Goal: Task Accomplishment & Management: Complete application form

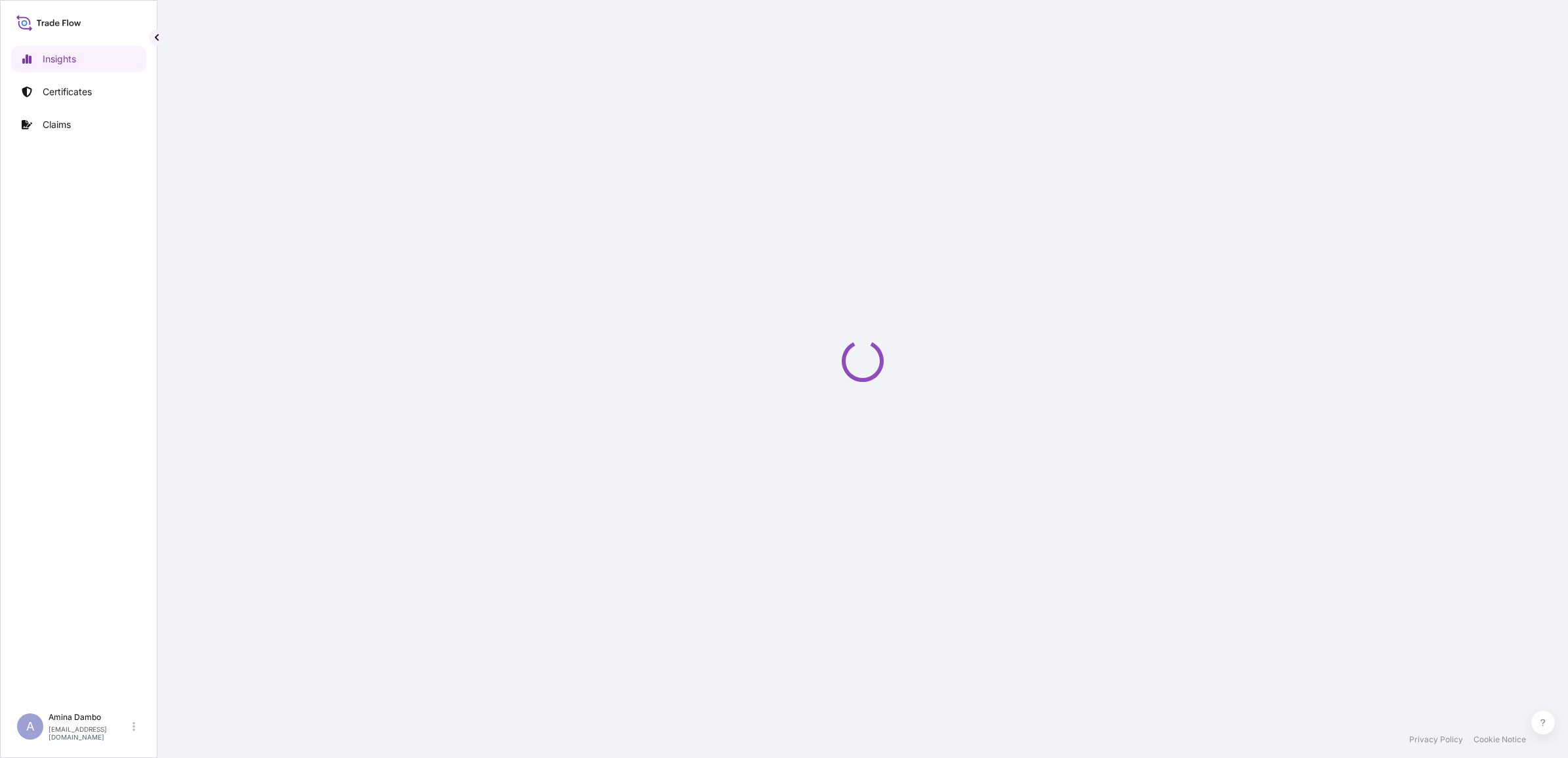
select select "2025"
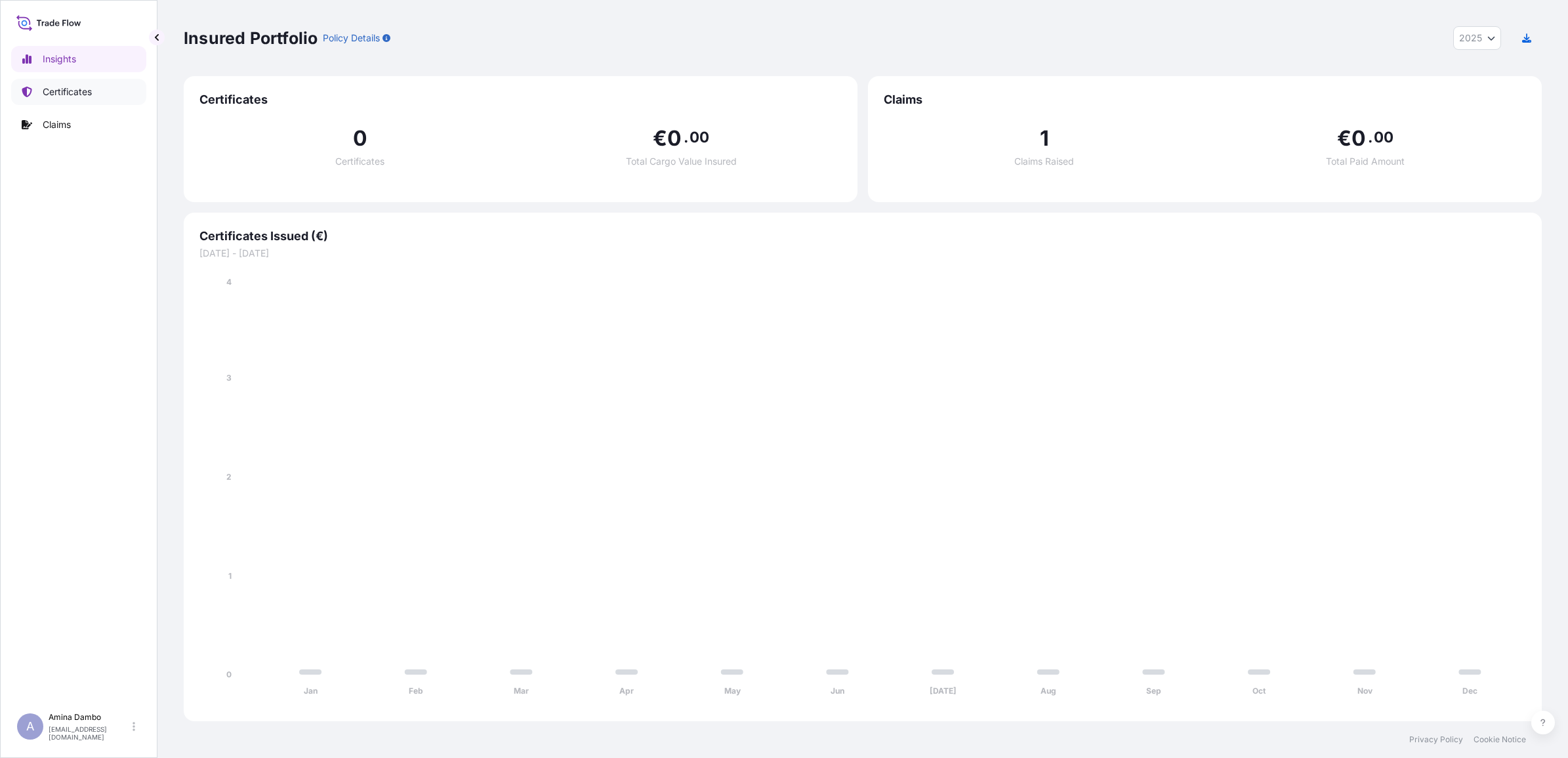
click at [43, 89] on p "Certificates" at bounding box center [67, 91] width 49 height 13
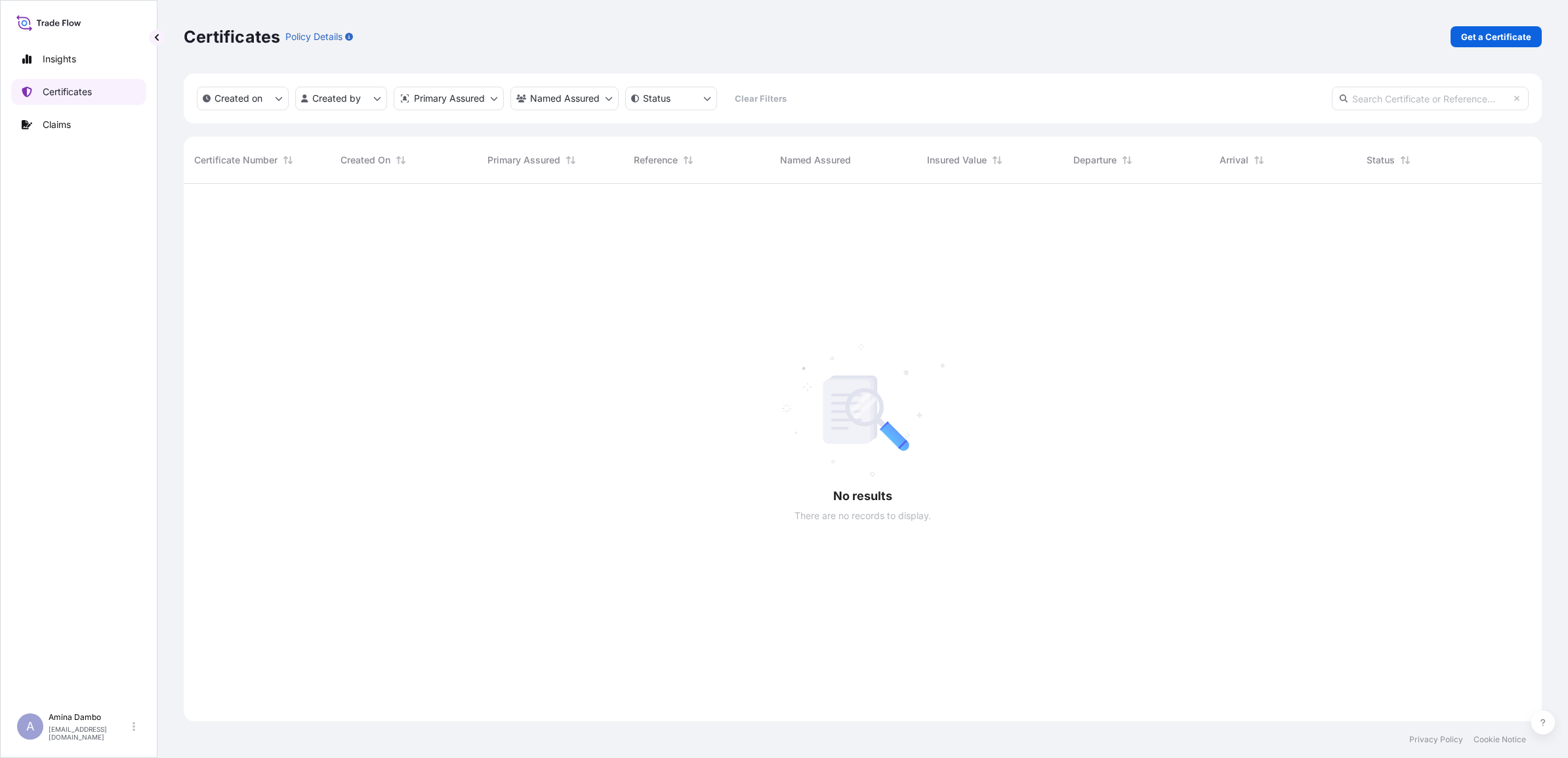
scroll to position [572, 1345]
click at [1506, 36] on p "Get a Certificate" at bounding box center [1496, 36] width 70 height 13
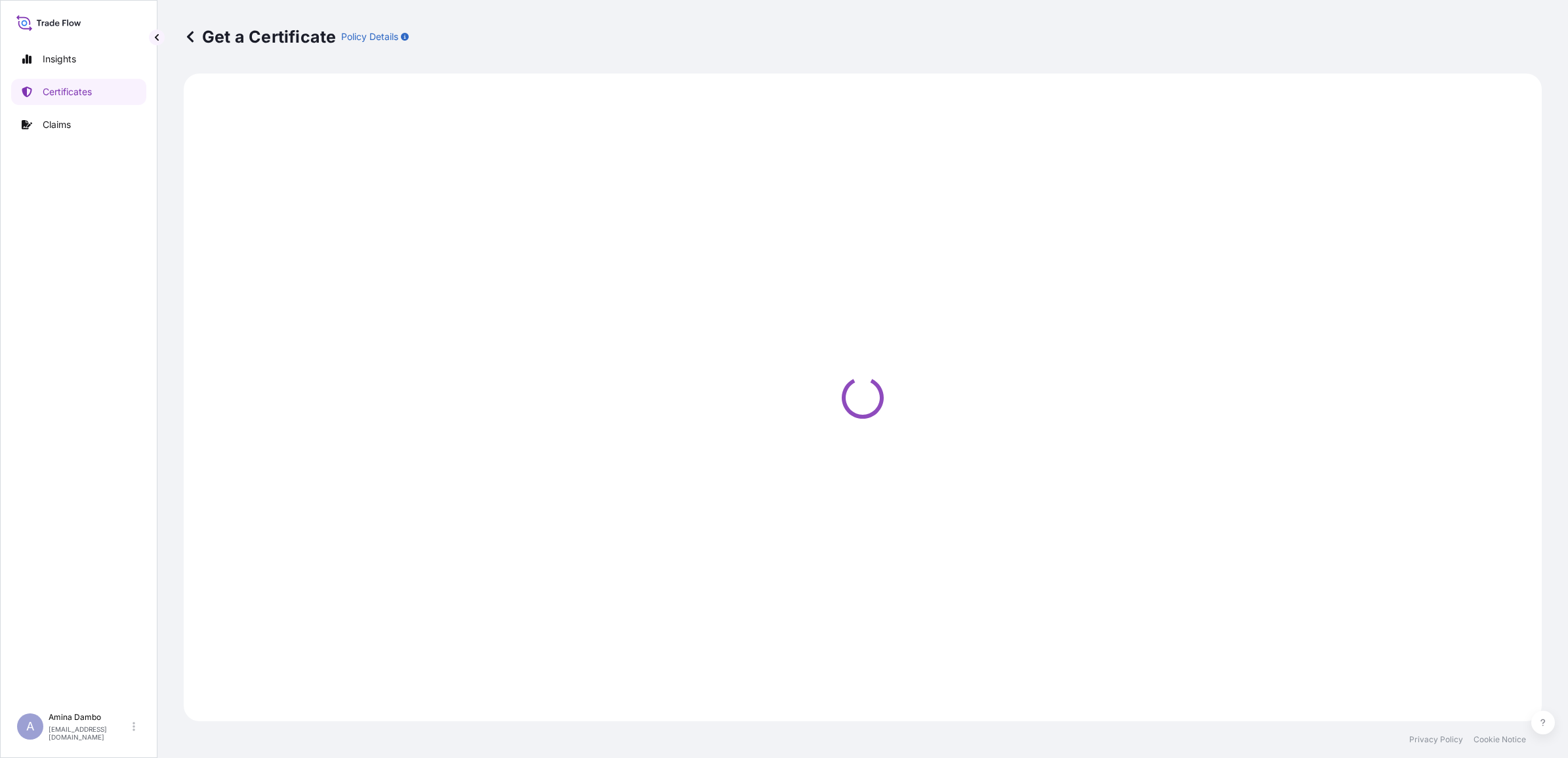
select select "Ocean Vessel"
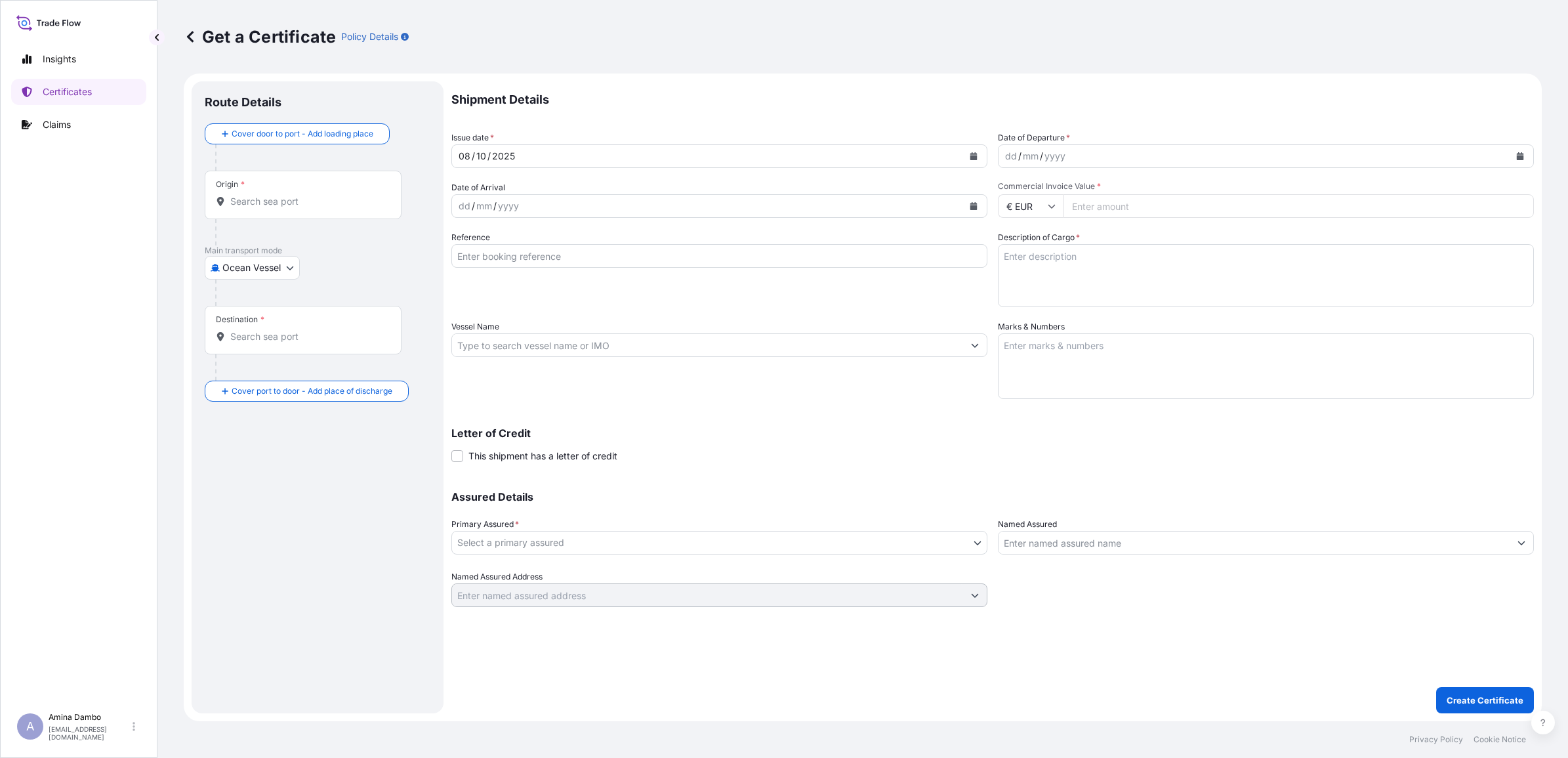
click at [1071, 142] on div "Date of Departure * dd / mm / yyyy" at bounding box center [1265, 149] width 536 height 37
click at [1071, 152] on div "dd / mm / yyyy" at bounding box center [1253, 156] width 511 height 24
